Goal: Task Accomplishment & Management: Use online tool/utility

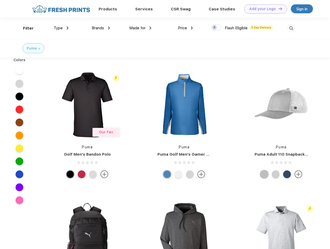
click at [264, 9] on link "Add your Logo Design Tool" at bounding box center [265, 8] width 43 height 9
click at [0, 0] on div "Design Tool" at bounding box center [0, 0] width 0 height 0
click at [278, 9] on link "Add your Logo Design Tool" at bounding box center [265, 8] width 43 height 9
click at [25, 28] on div "Filter" at bounding box center [28, 28] width 11 height 6
click at [61, 28] on span "Type" at bounding box center [58, 28] width 9 height 5
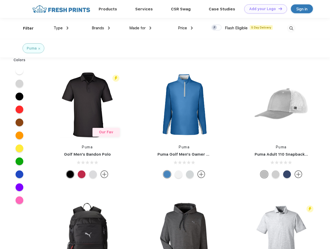
click at [101, 28] on span "Brands" at bounding box center [98, 28] width 12 height 5
click at [140, 28] on span "Made for" at bounding box center [137, 28] width 16 height 5
click at [185, 28] on span "Price" at bounding box center [182, 28] width 9 height 5
click at [216, 28] on div at bounding box center [216, 28] width 10 height 6
click at [215, 28] on input "checkbox" at bounding box center [212, 25] width 3 height 3
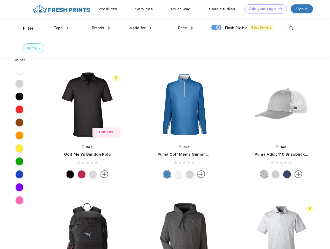
click at [291, 28] on img at bounding box center [291, 28] width 9 height 9
